Goal: Transaction & Acquisition: Purchase product/service

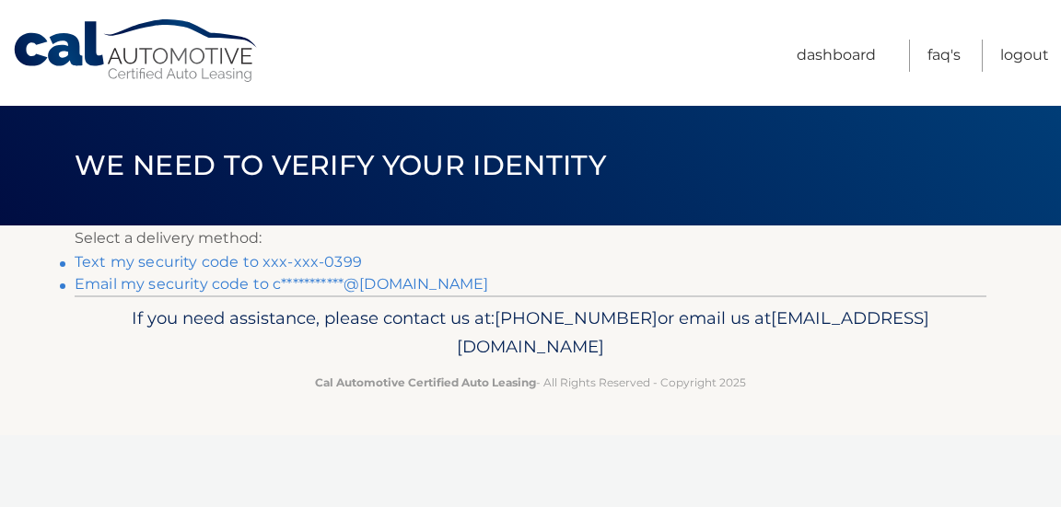
click at [377, 281] on link "**********" at bounding box center [281, 283] width 413 height 17
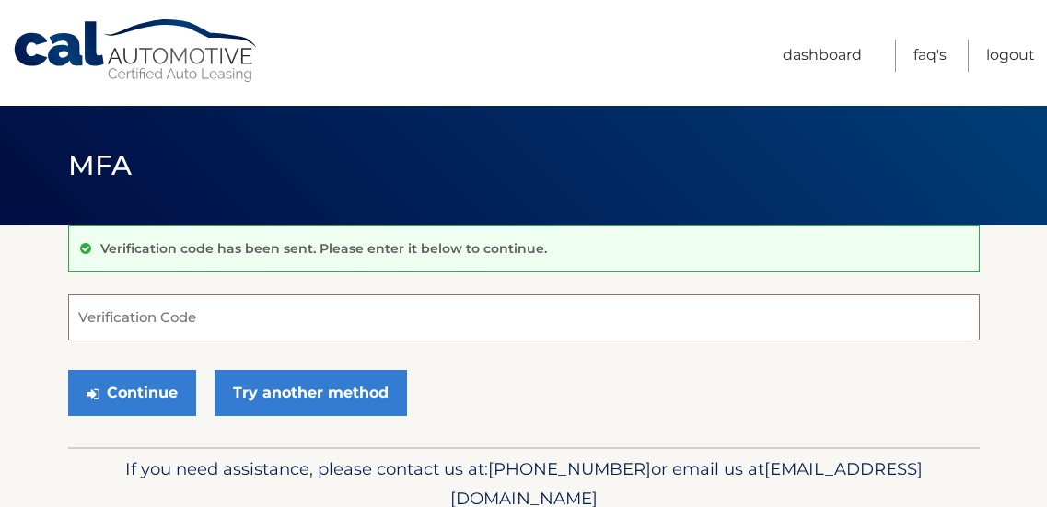
click at [310, 321] on input "Verification Code" at bounding box center [523, 318] width 911 height 46
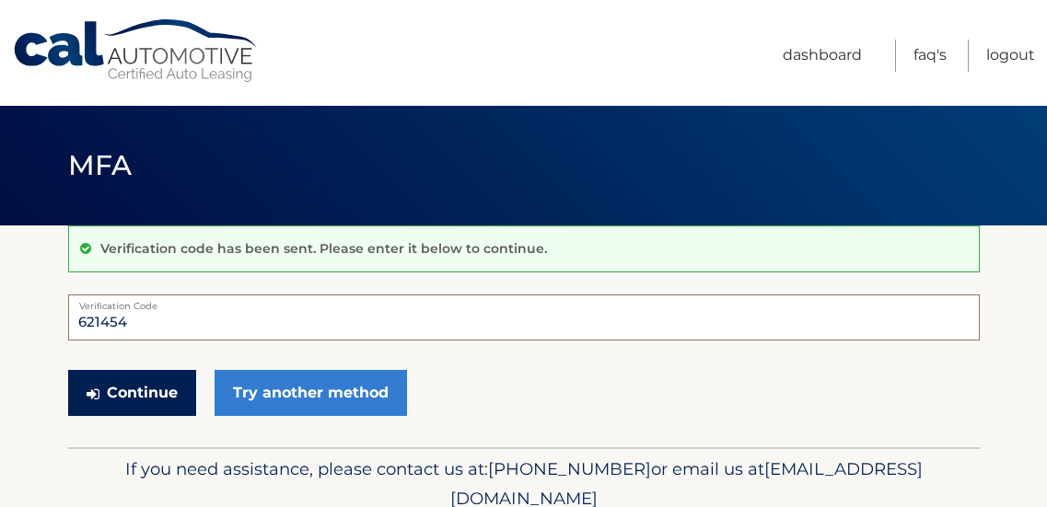
type input "621454"
click at [139, 385] on button "Continue" at bounding box center [132, 393] width 128 height 46
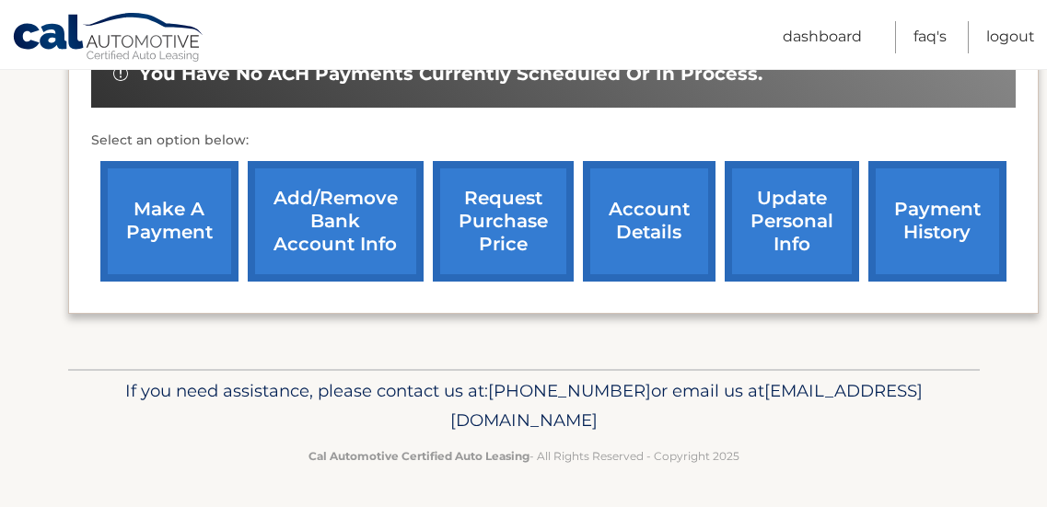
scroll to position [658, 0]
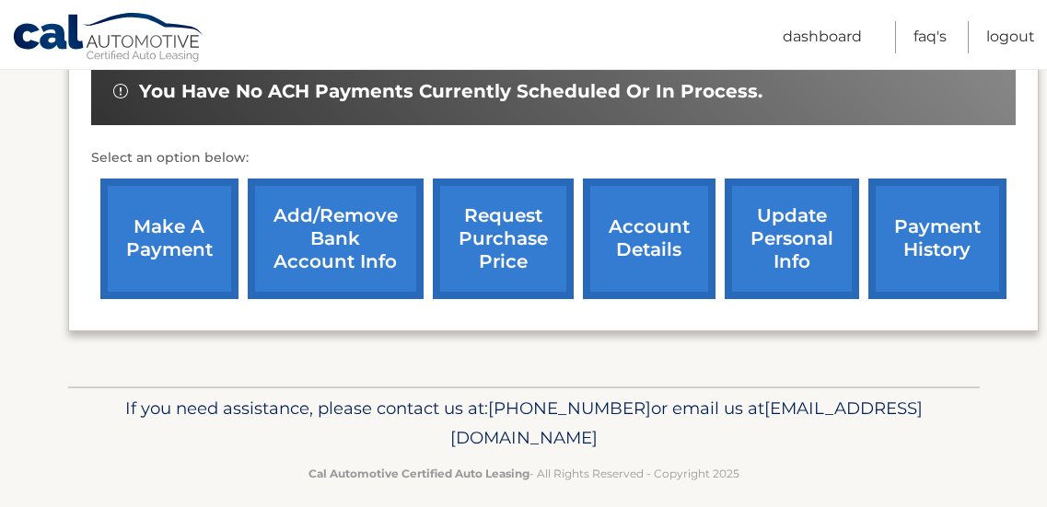
click at [170, 264] on link "make a payment" at bounding box center [169, 239] width 138 height 121
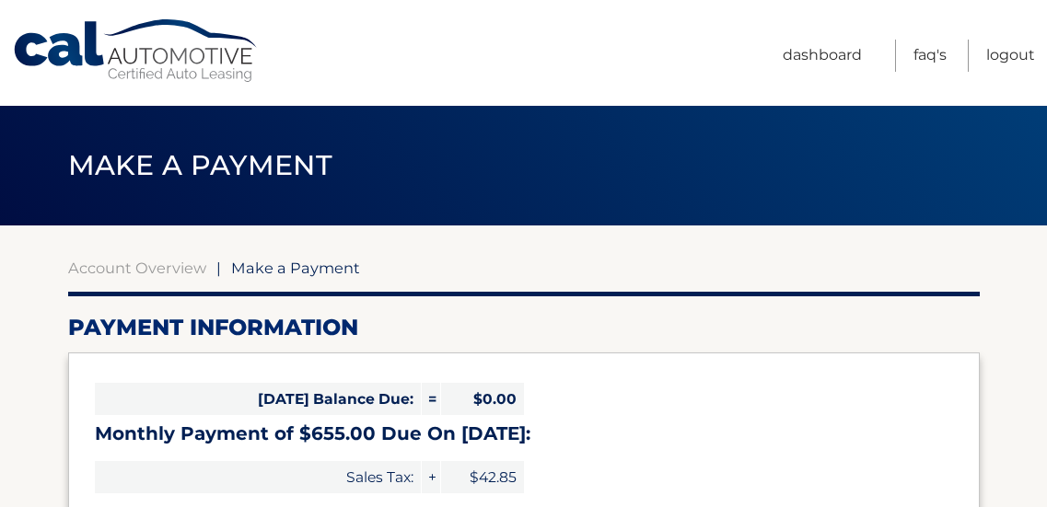
select select "Yjg0ODM2YjQtNjY4My00NmU0LTgxNGItZmQyNDAzMjk0NGU5"
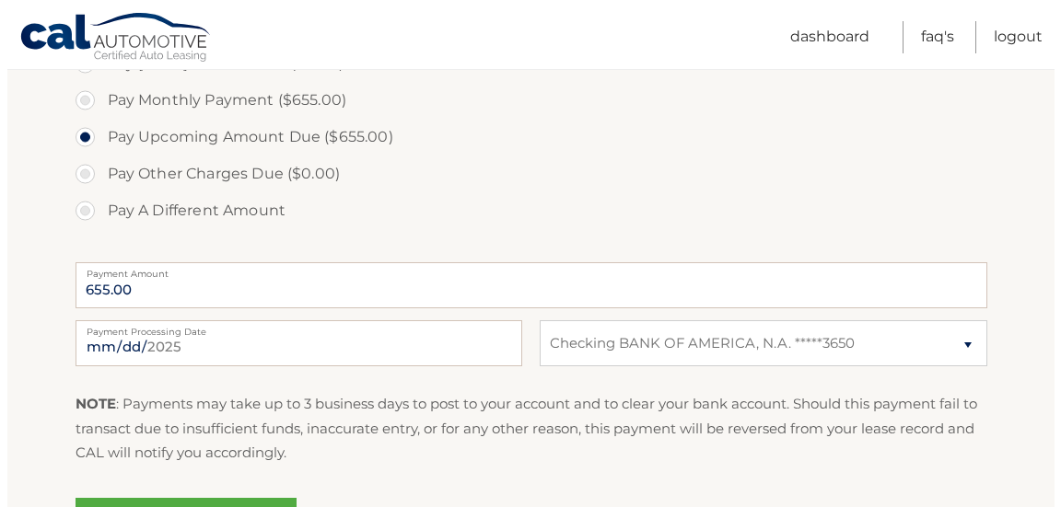
scroll to position [617, 0]
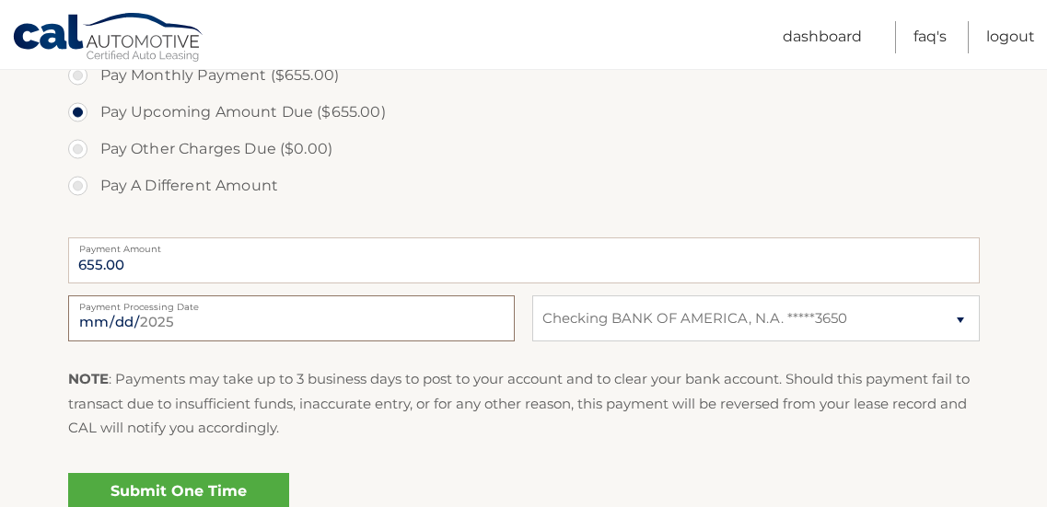
click at [228, 327] on input "[DATE]" at bounding box center [291, 319] width 447 height 46
type input "[DATE]"
click at [221, 480] on link "Submit One Time Payment" at bounding box center [178, 502] width 221 height 59
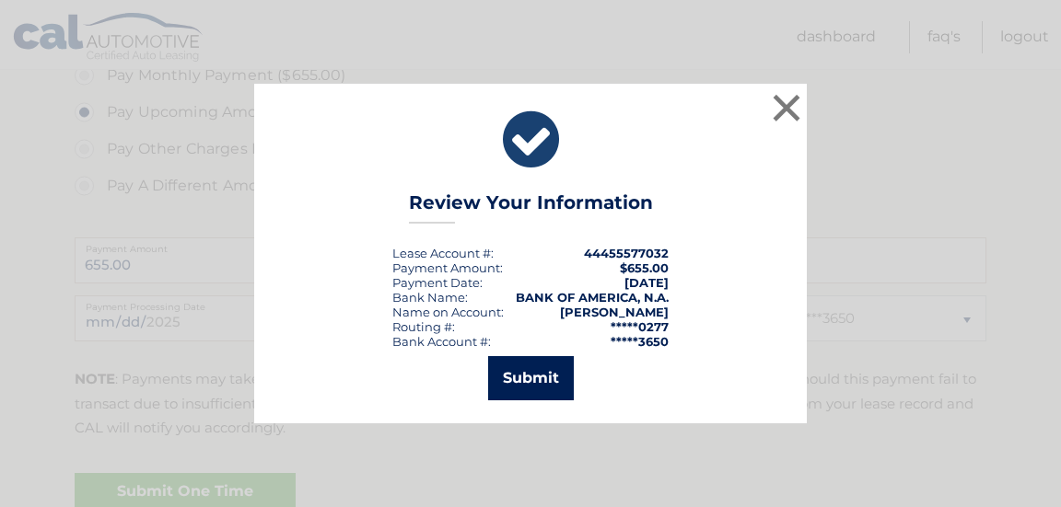
click at [524, 377] on button "Submit" at bounding box center [531, 378] width 86 height 44
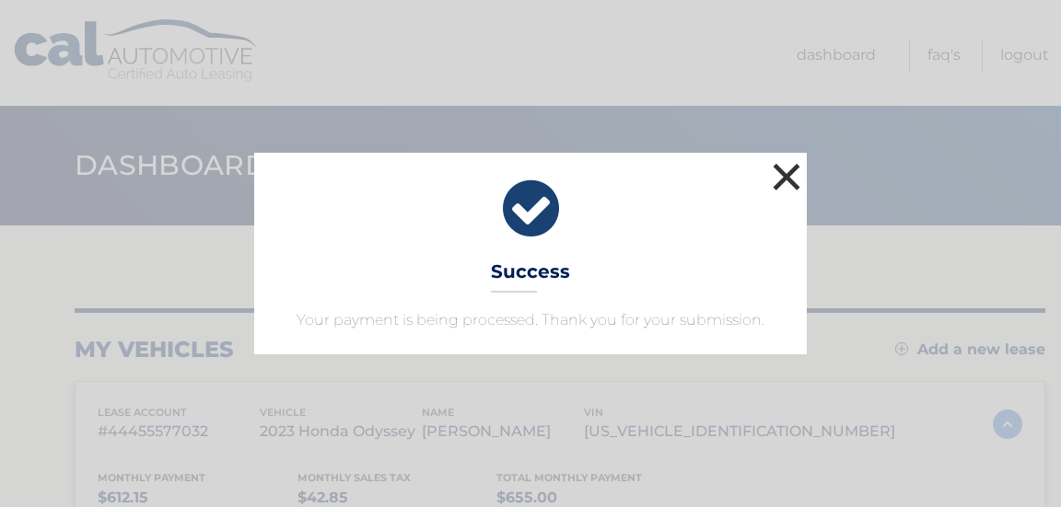
click at [790, 180] on button "×" at bounding box center [786, 176] width 37 height 37
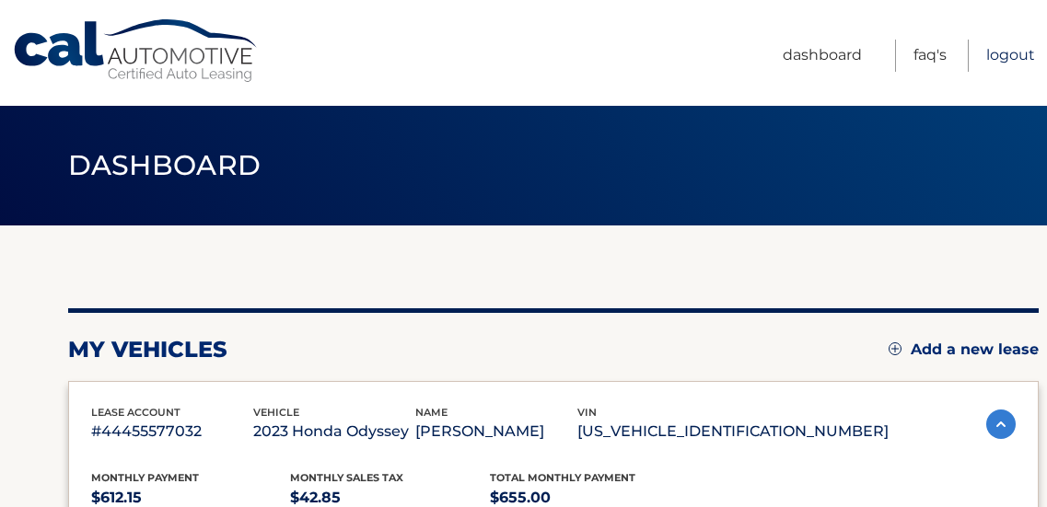
click at [1011, 49] on link "Logout" at bounding box center [1010, 56] width 49 height 32
